Goal: Task Accomplishment & Management: Manage account settings

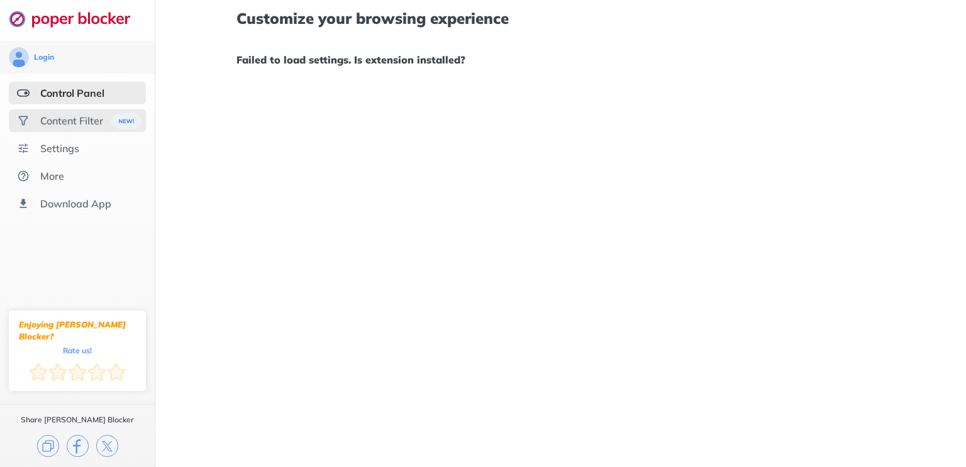
click at [58, 113] on div "Content Filter" at bounding box center [77, 120] width 137 height 23
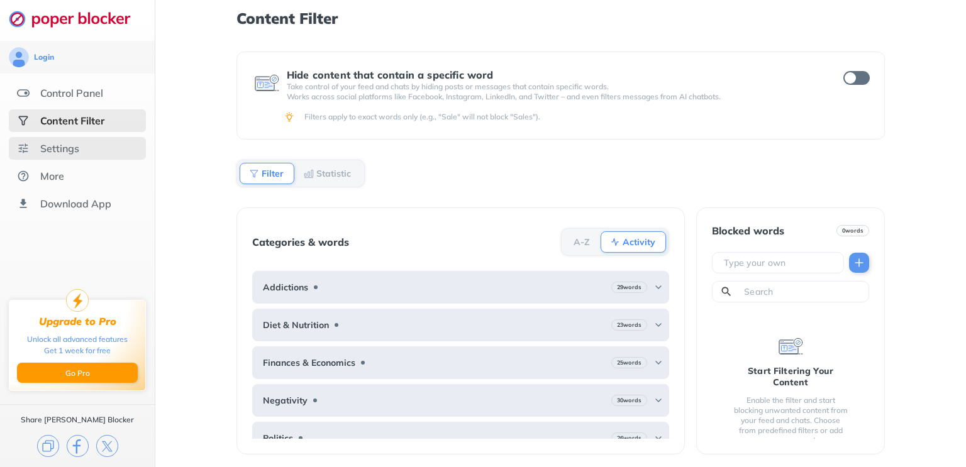
click at [53, 142] on div "Settings" at bounding box center [59, 148] width 39 height 13
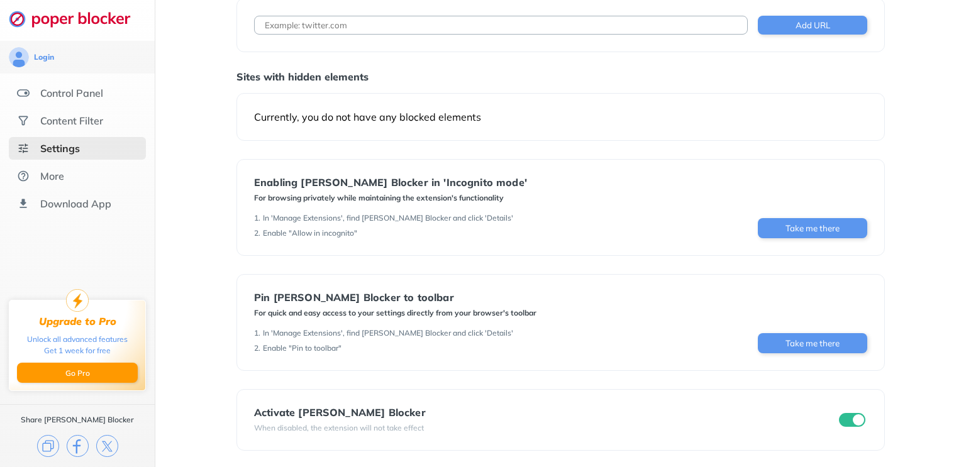
scroll to position [75, 0]
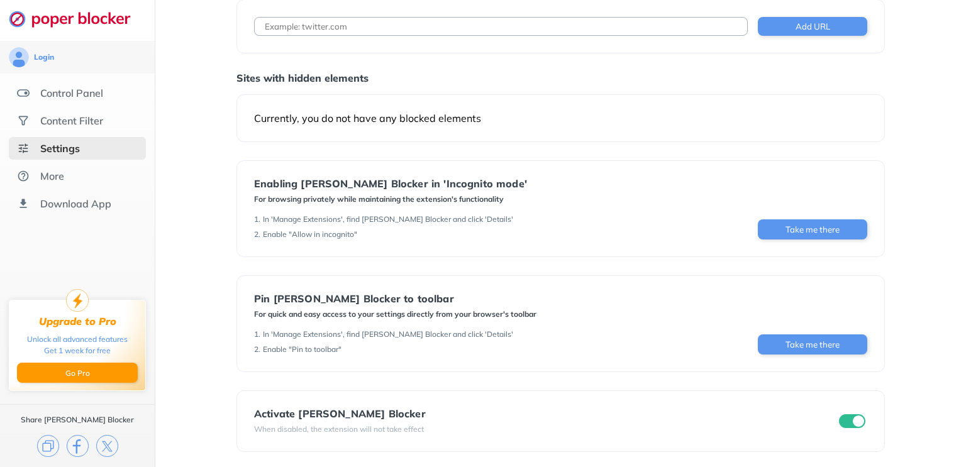
click at [441, 168] on div "Enabling [PERSON_NAME] Blocker in 'Incognito mode' For browsing privately while…" at bounding box center [560, 208] width 648 height 97
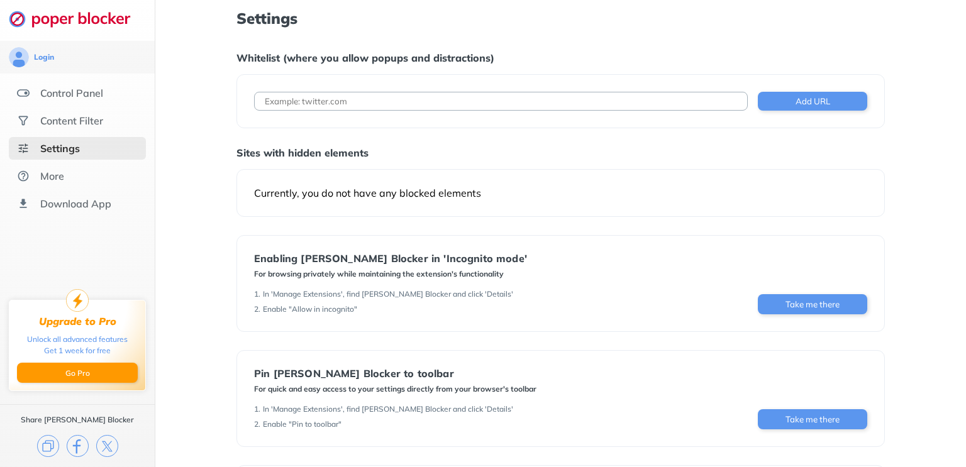
click at [367, 104] on input at bounding box center [501, 101] width 494 height 19
type input "[DOMAIN_NAME]"
click at [797, 109] on button "Add URL" at bounding box center [812, 101] width 109 height 19
